Goal: Transaction & Acquisition: Purchase product/service

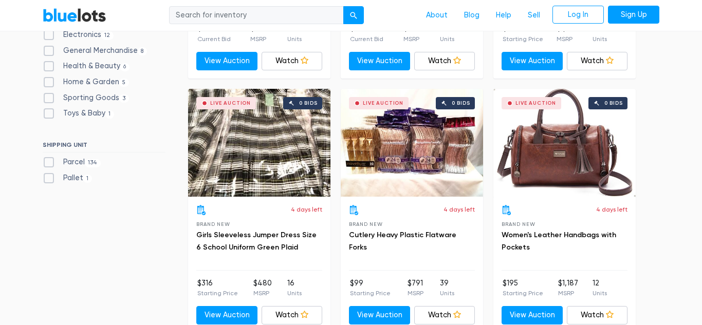
scroll to position [518, 0]
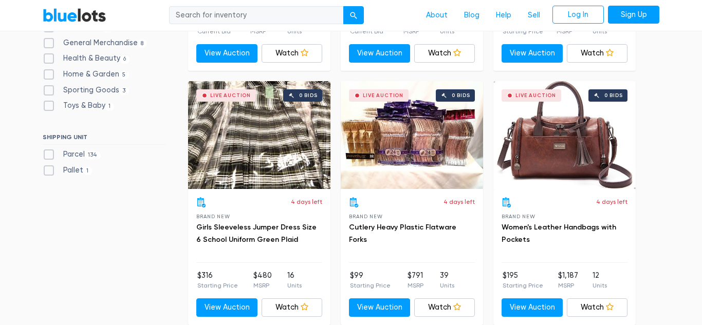
click at [556, 151] on div "Live Auction 0 bids" at bounding box center [564, 135] width 142 height 108
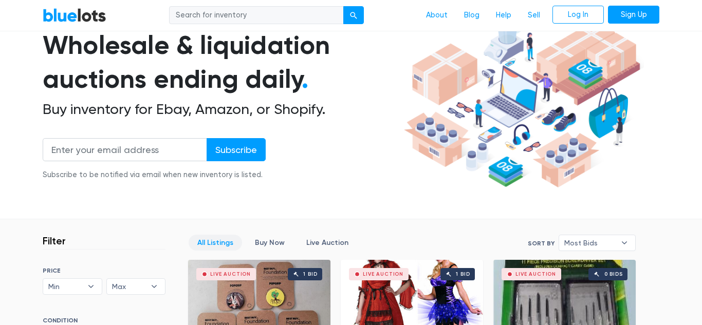
scroll to position [0, 0]
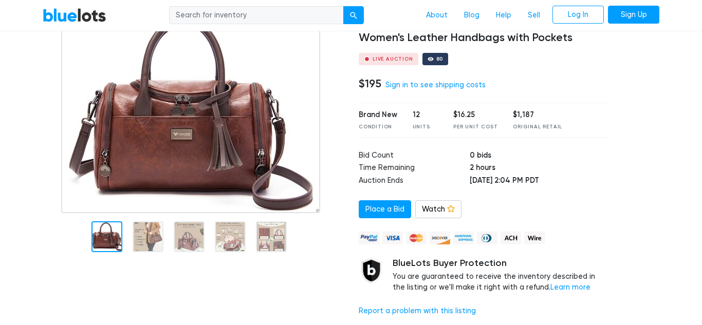
scroll to position [82, 0]
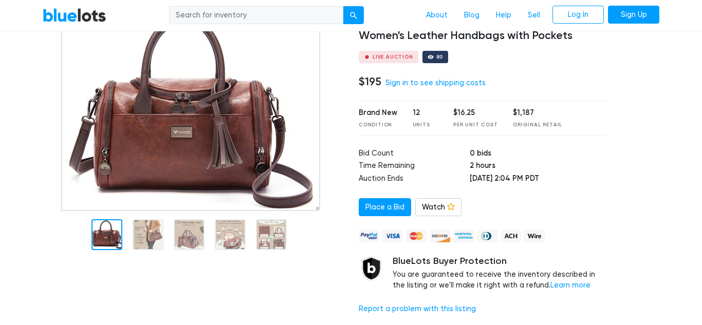
click at [203, 140] on img at bounding box center [190, 112] width 259 height 198
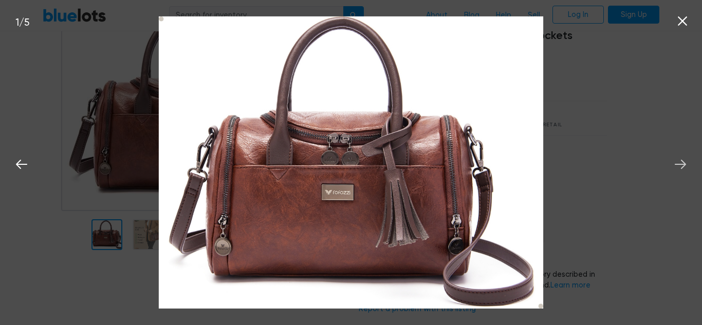
click at [684, 165] on icon at bounding box center [680, 164] width 11 height 9
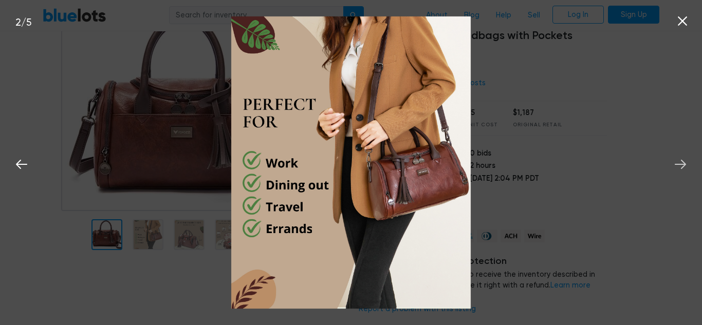
click at [684, 165] on icon at bounding box center [680, 164] width 11 height 9
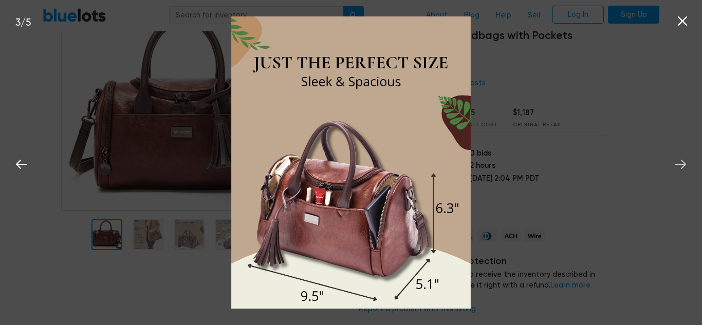
click at [684, 165] on icon at bounding box center [680, 164] width 11 height 9
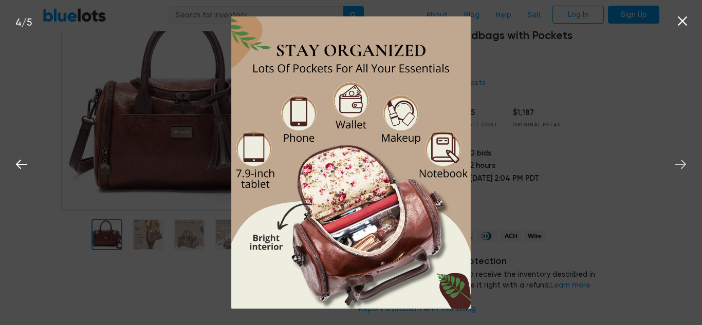
click at [684, 165] on icon at bounding box center [680, 164] width 11 height 9
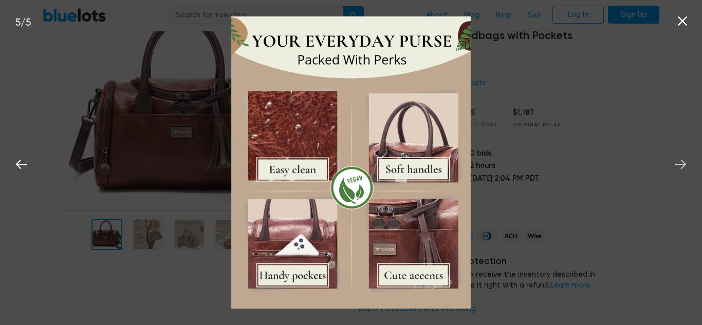
click at [684, 165] on icon at bounding box center [680, 164] width 11 height 9
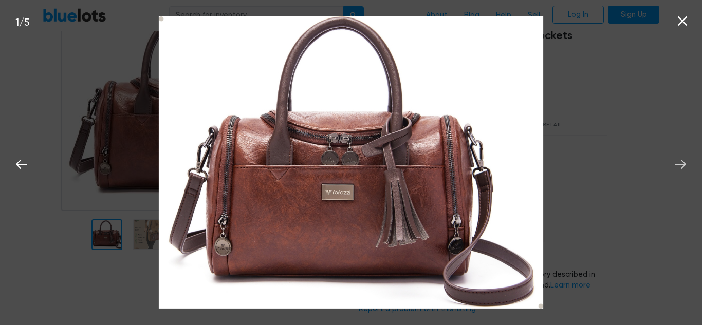
click at [684, 165] on icon at bounding box center [680, 164] width 11 height 9
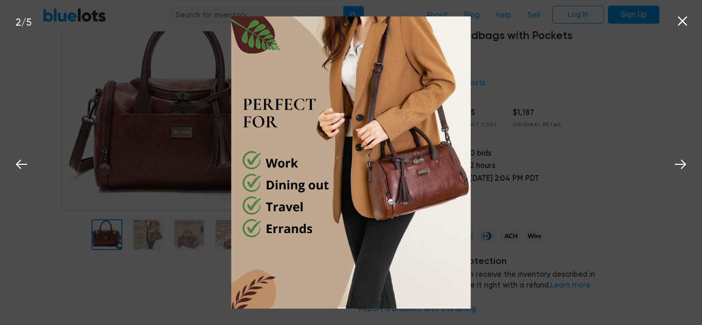
click at [682, 23] on icon at bounding box center [682, 20] width 9 height 9
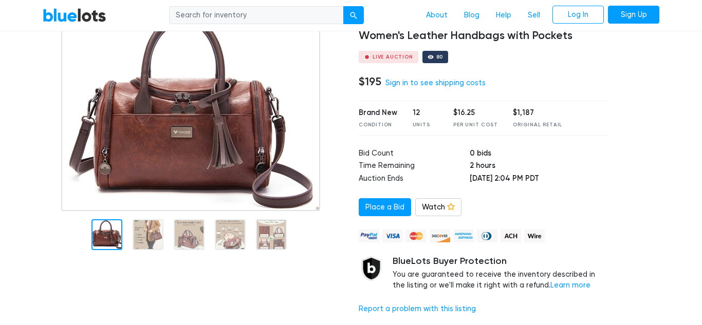
click at [645, 107] on div at bounding box center [641, 168] width 53 height 310
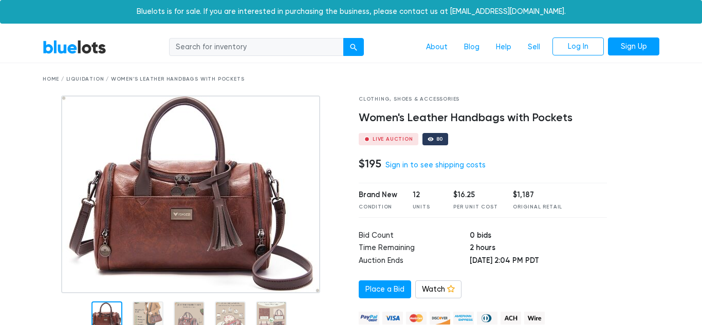
click at [91, 77] on div "Home / Liquidation / Women's Leather Handbags with Pockets" at bounding box center [351, 80] width 617 height 8
